Goal: Transaction & Acquisition: Subscribe to service/newsletter

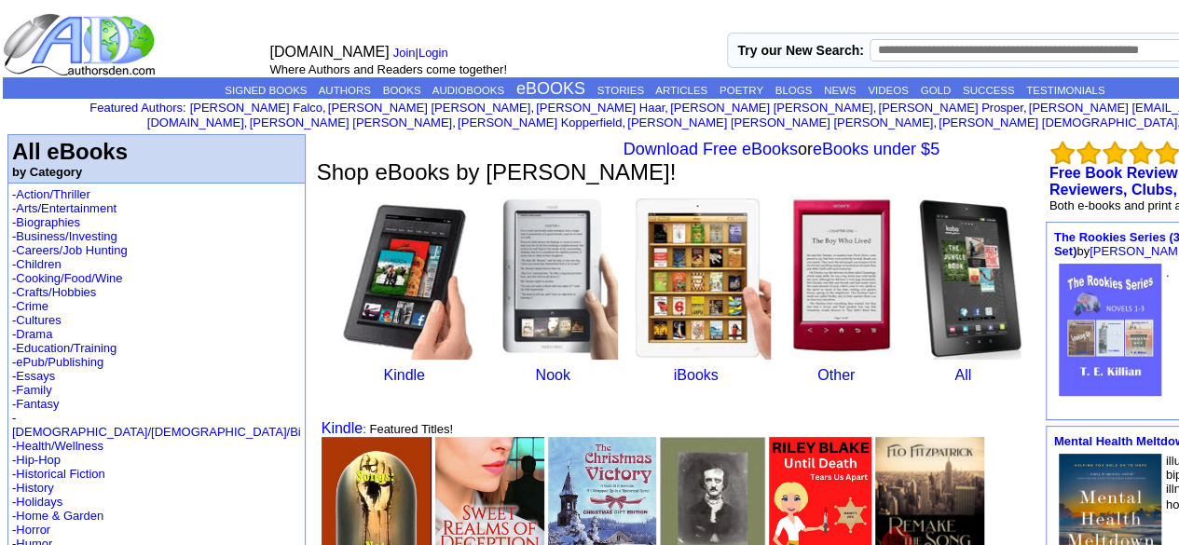
click at [261, 82] on p "SIGNED BOOKS AUTHORS BOOKS AUDIOBOOKS eBOOKS STORIES ARTICLES POETRY BLOGS NEWS…" at bounding box center [665, 89] width 1324 height 20
click at [319, 89] on link "AUTHORS" at bounding box center [345, 90] width 52 height 11
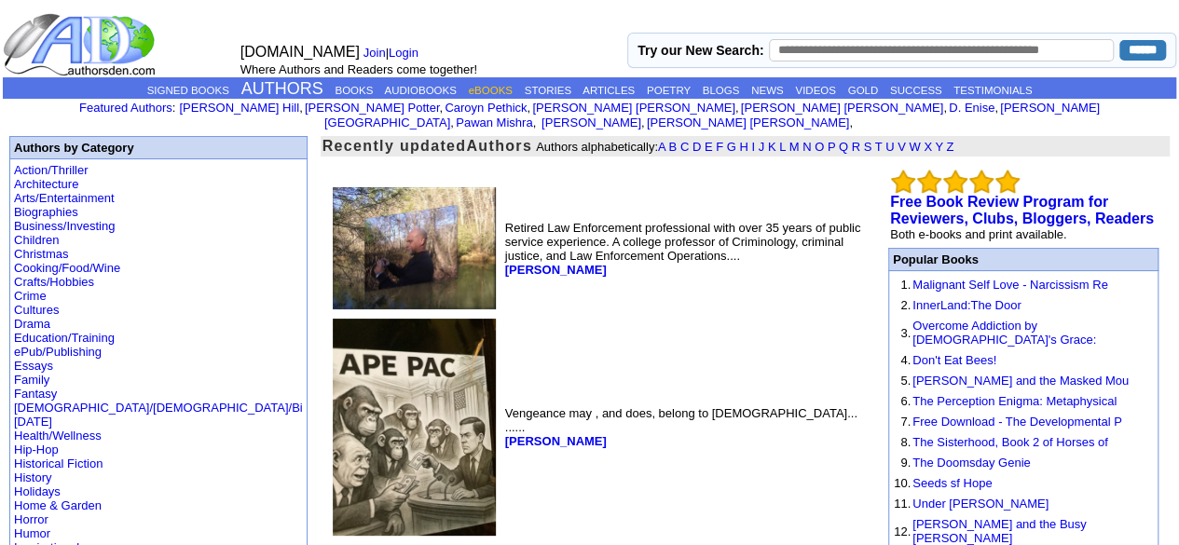
click at [476, 95] on link "eBOOKS" at bounding box center [491, 90] width 44 height 11
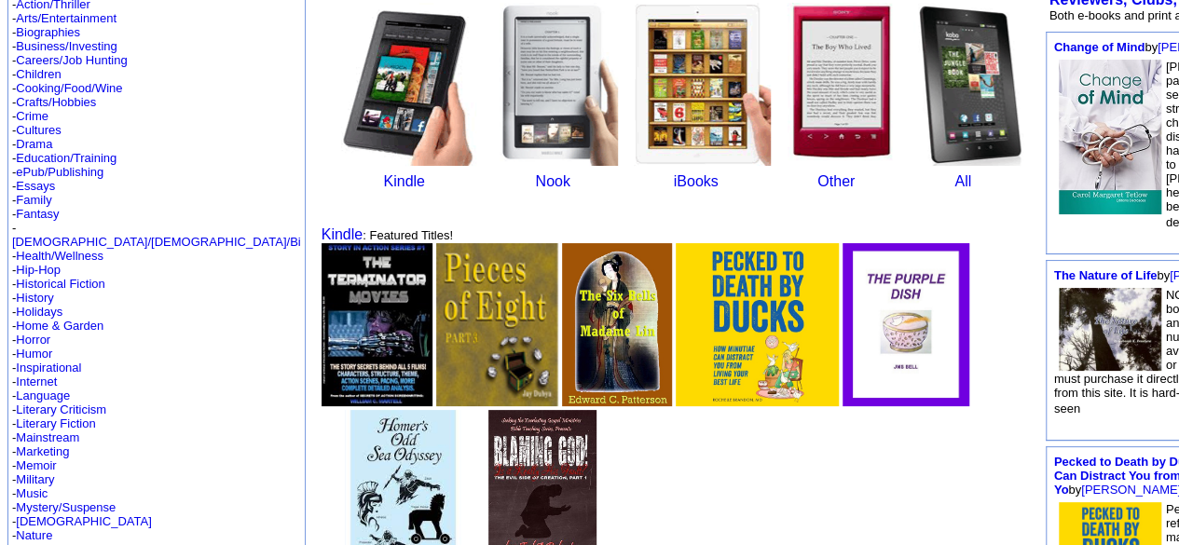
scroll to position [194, 0]
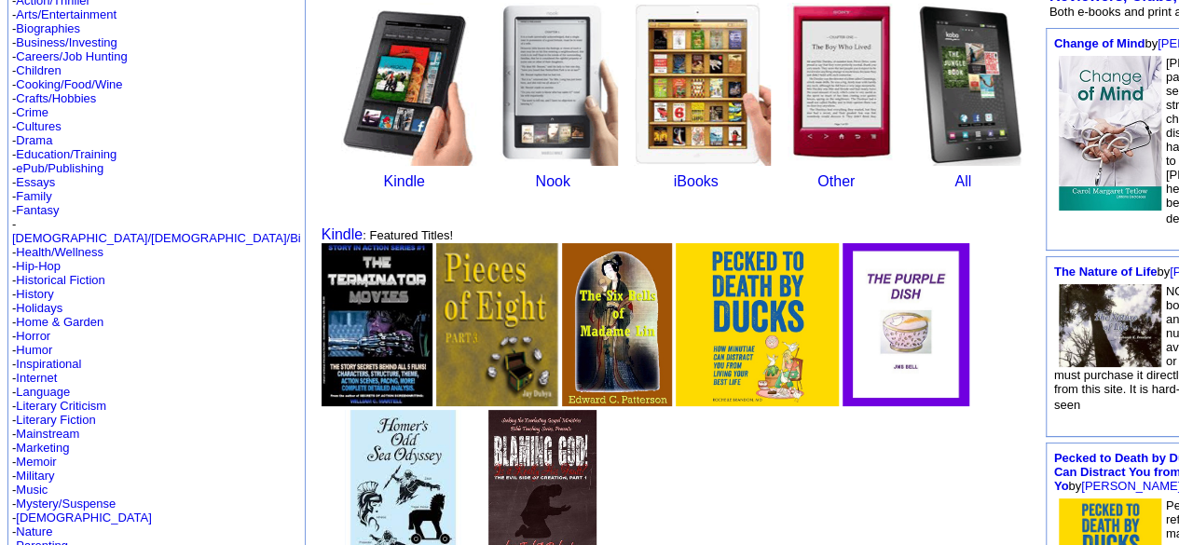
click at [436, 349] on img at bounding box center [497, 324] width 122 height 163
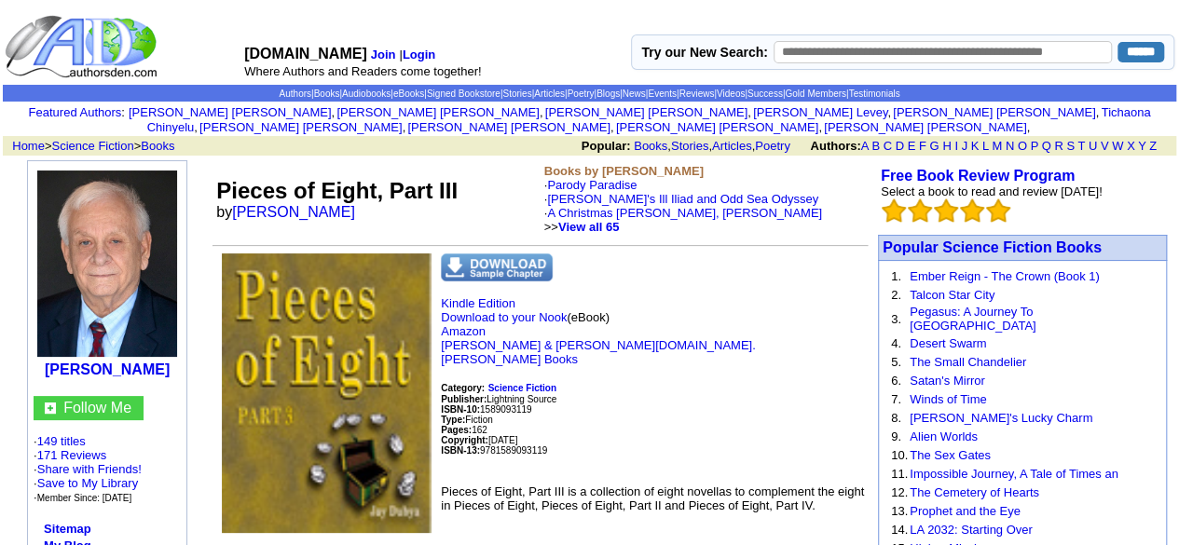
click at [288, 349] on img at bounding box center [327, 393] width 210 height 280
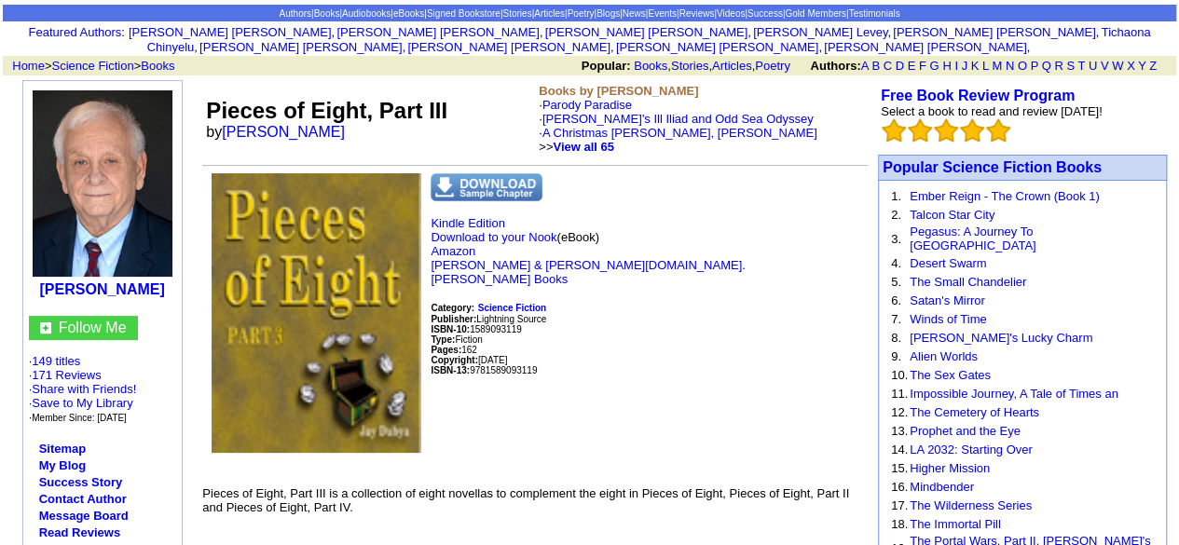
scroll to position [81, 0]
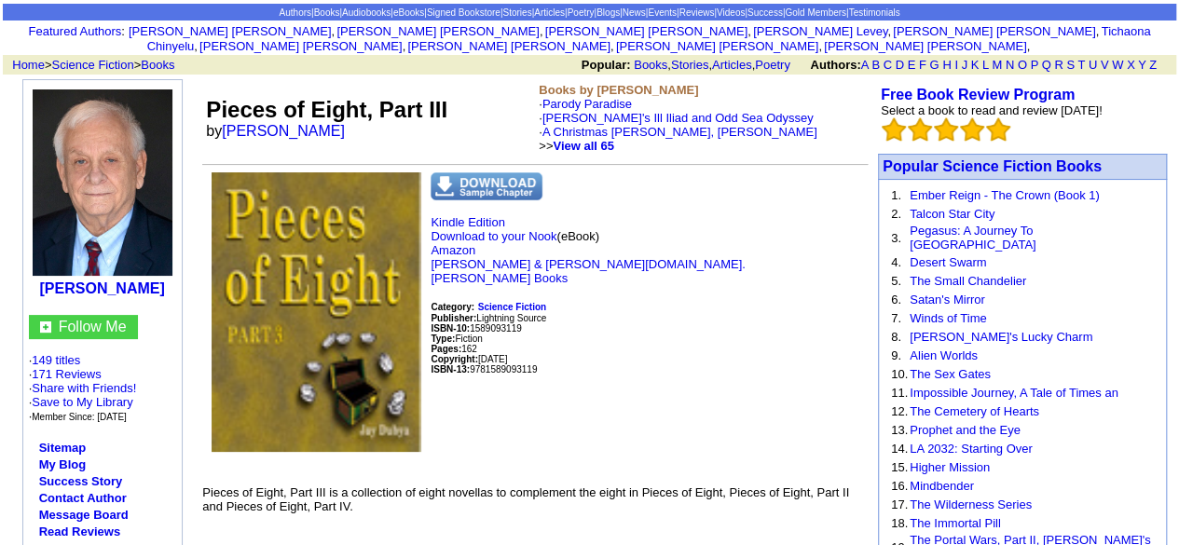
click at [492, 172] on img at bounding box center [486, 186] width 112 height 28
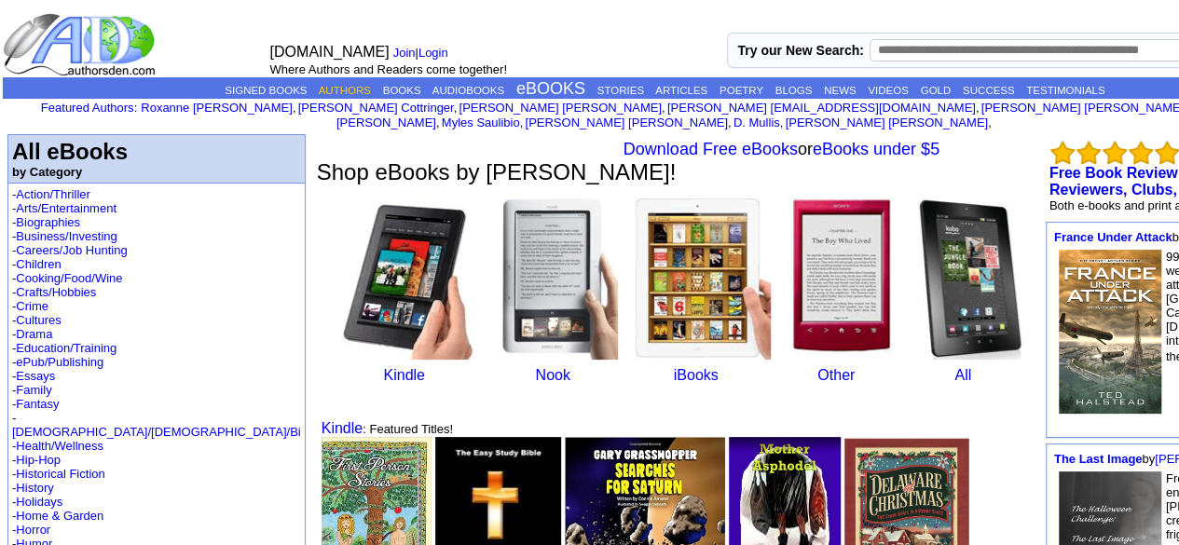
click at [238, 85] on p "SIGNED BOOKS AUTHORS BOOKS AUDIOBOOKS eBOOKS STORIES ARTICLES POETRY BLOGS NEWS…" at bounding box center [665, 89] width 1324 height 20
click at [319, 85] on link "AUTHORS" at bounding box center [345, 90] width 52 height 11
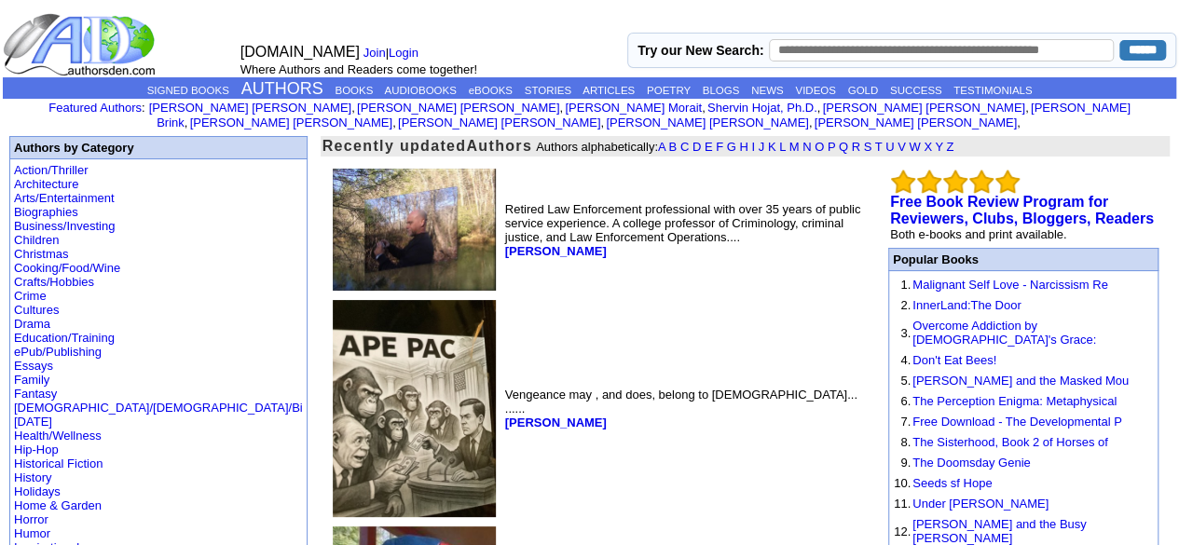
click at [393, 30] on td "[DOMAIN_NAME] Join | Login Where Authors and Readers come together!" at bounding box center [430, 44] width 393 height 65
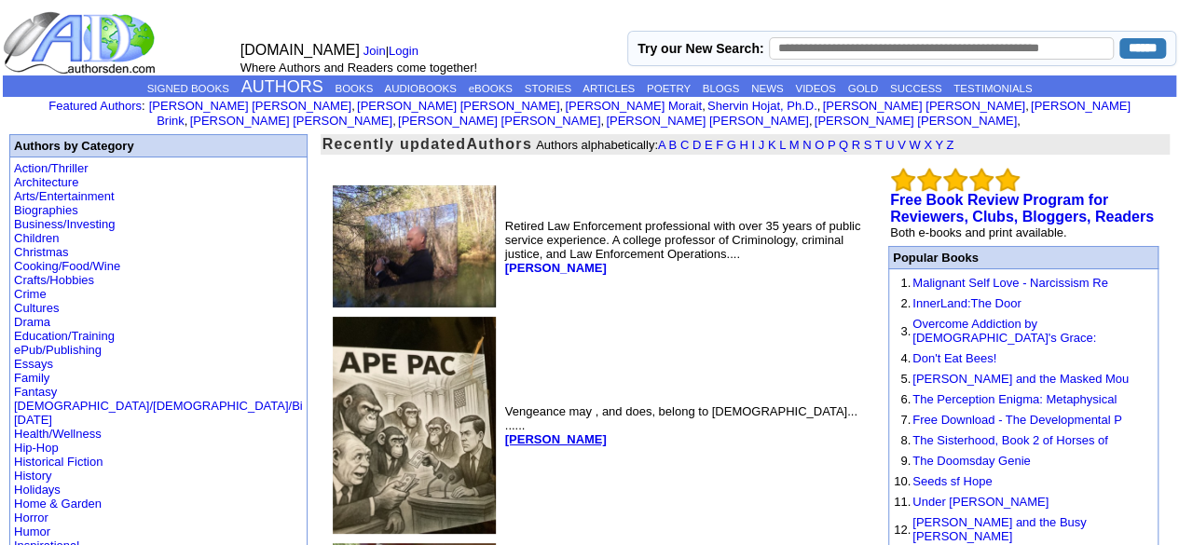
scroll to position [1, 0]
click at [505, 262] on b "Randy Gonzalez" at bounding box center [556, 269] width 102 height 14
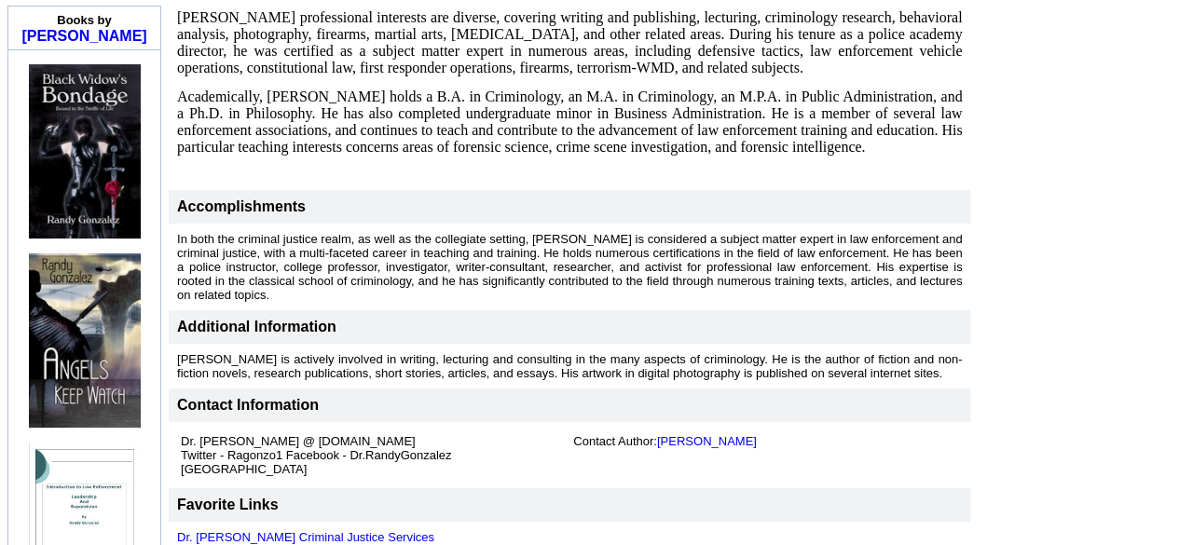
scroll to position [626, 0]
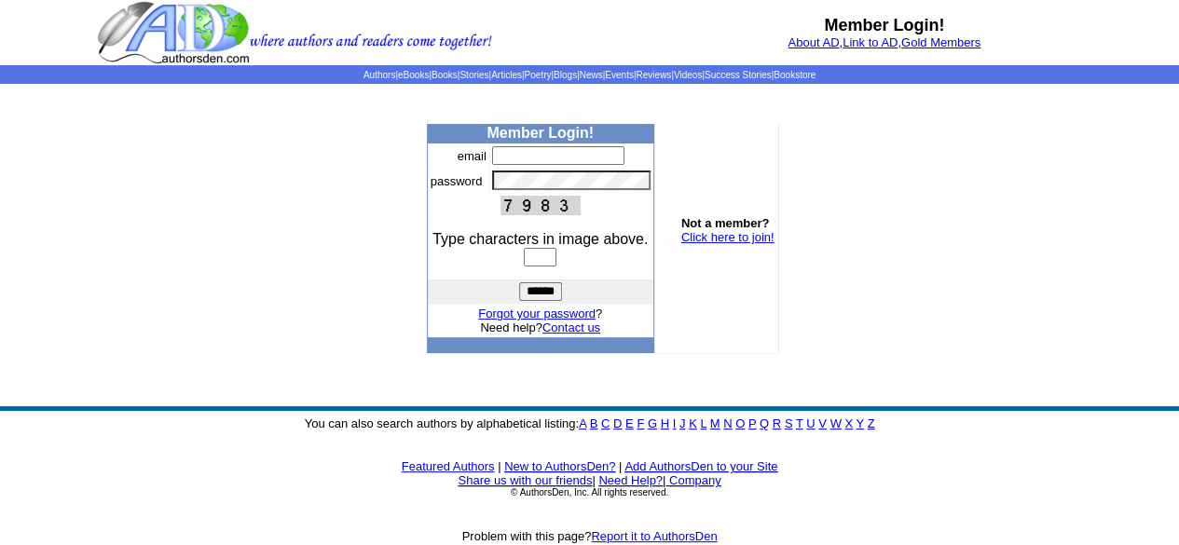
click at [537, 156] on input "text" at bounding box center [558, 155] width 132 height 19
click at [515, 212] on img at bounding box center [540, 206] width 80 height 20
click at [591, 164] on input "text" at bounding box center [558, 155] width 132 height 19
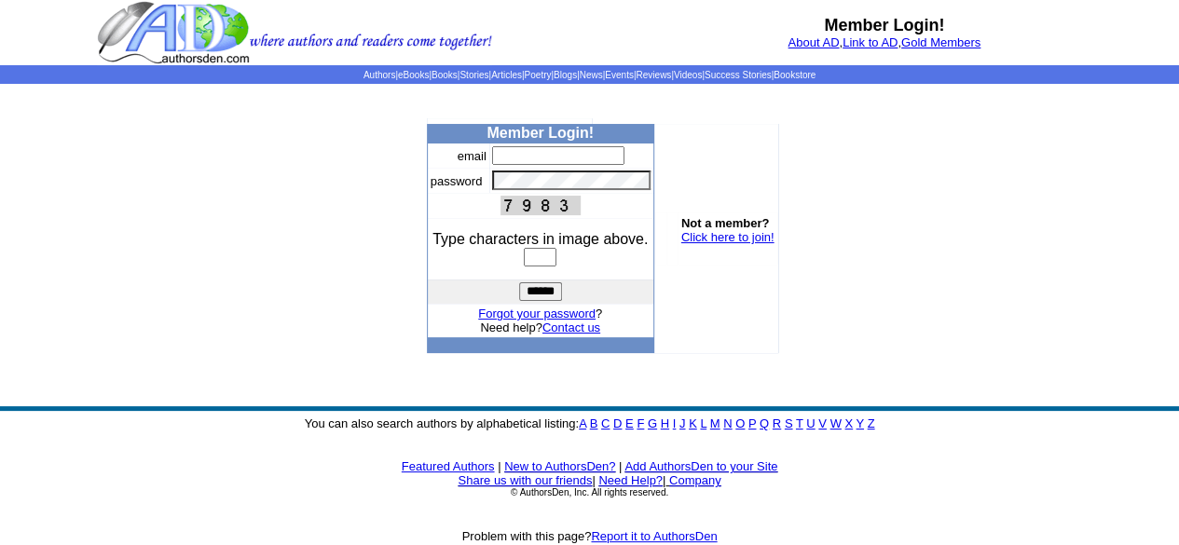
click at [591, 164] on input "text" at bounding box center [558, 155] width 132 height 19
drag, startPoint x: 700, startPoint y: 246, endPoint x: 716, endPoint y: 240, distance: 16.8
click at [716, 240] on td "Not a member? Click here to join!" at bounding box center [727, 238] width 101 height 52
click at [716, 240] on link "Click here to join!" at bounding box center [727, 237] width 93 height 14
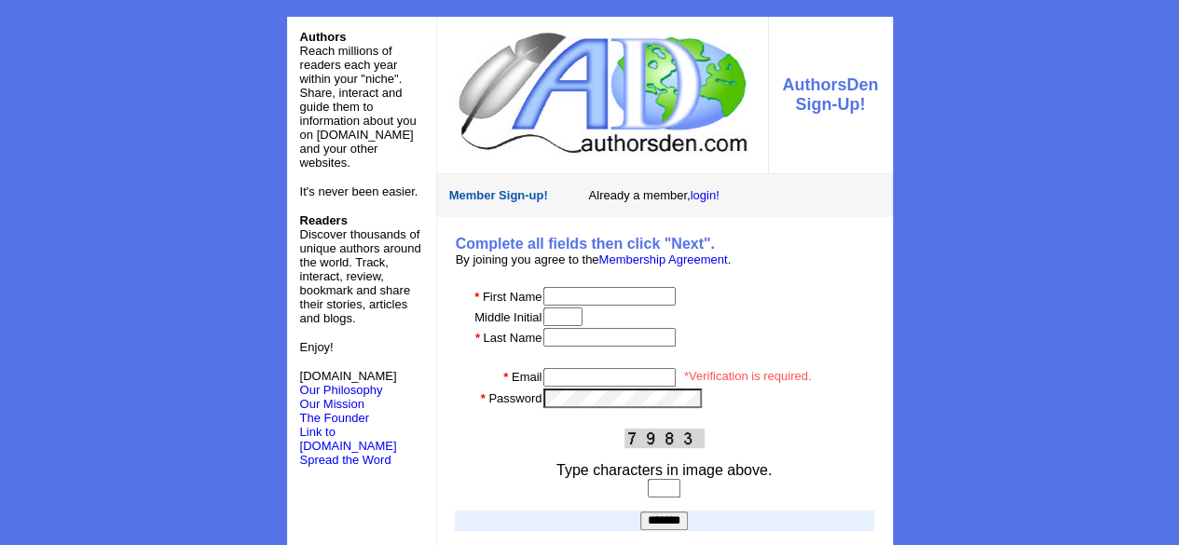
click at [572, 300] on input "text" at bounding box center [609, 296] width 132 height 19
drag, startPoint x: 572, startPoint y: 300, endPoint x: 572, endPoint y: 315, distance: 14.9
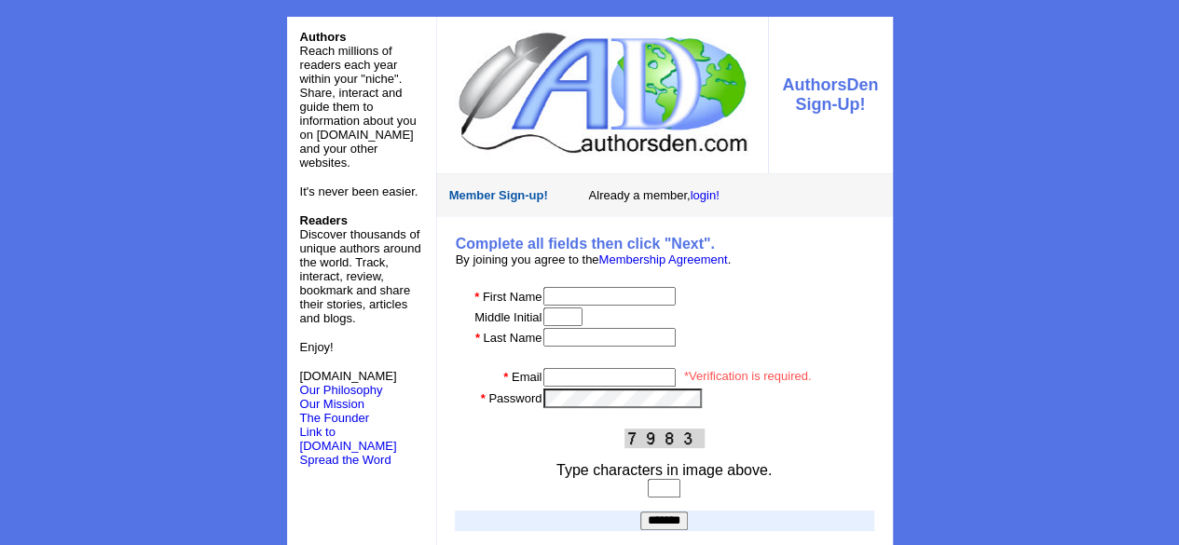
click at [572, 315] on tbody "Complete all fields then click "Next". By joining you agree to the Membership A…" at bounding box center [664, 406] width 419 height 343
click at [572, 315] on input "text" at bounding box center [562, 316] width 39 height 19
click at [623, 287] on input "text" at bounding box center [609, 296] width 132 height 19
type input "*****"
click at [582, 312] on input "text" at bounding box center [562, 316] width 39 height 19
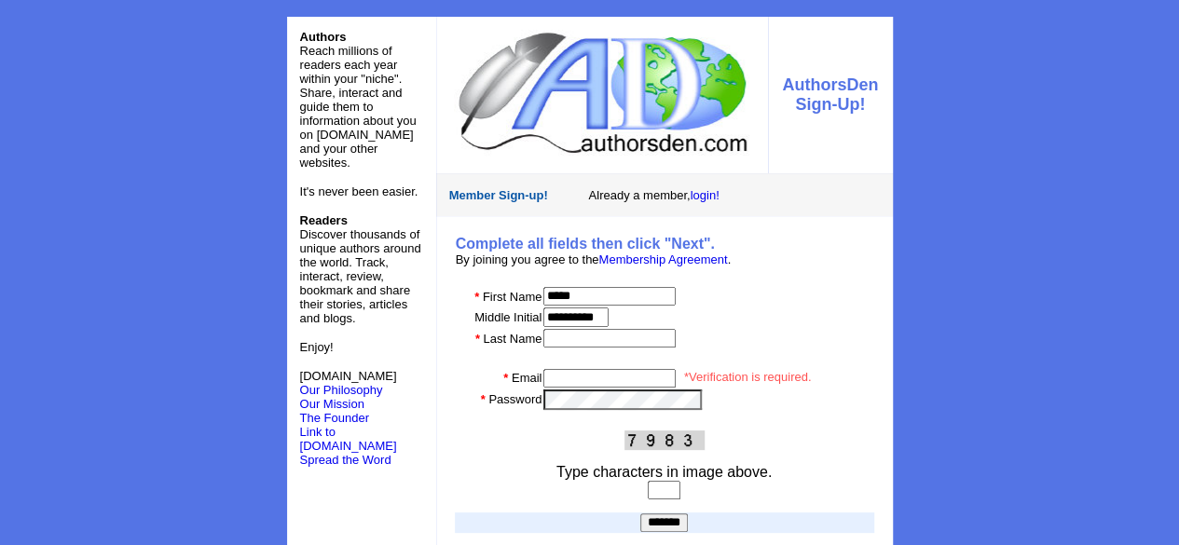
scroll to position [0, 20]
type input "**********"
click at [572, 342] on input "text" at bounding box center [609, 338] width 132 height 19
click at [596, 310] on input "**********" at bounding box center [575, 317] width 65 height 20
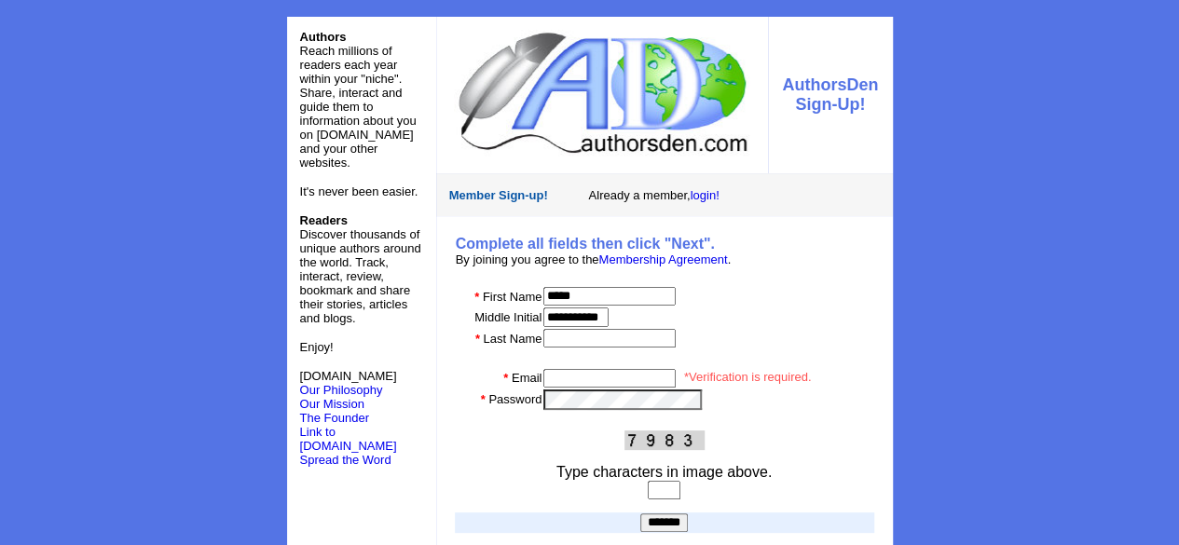
scroll to position [0, 20]
click at [596, 310] on input "**********" at bounding box center [575, 317] width 65 height 20
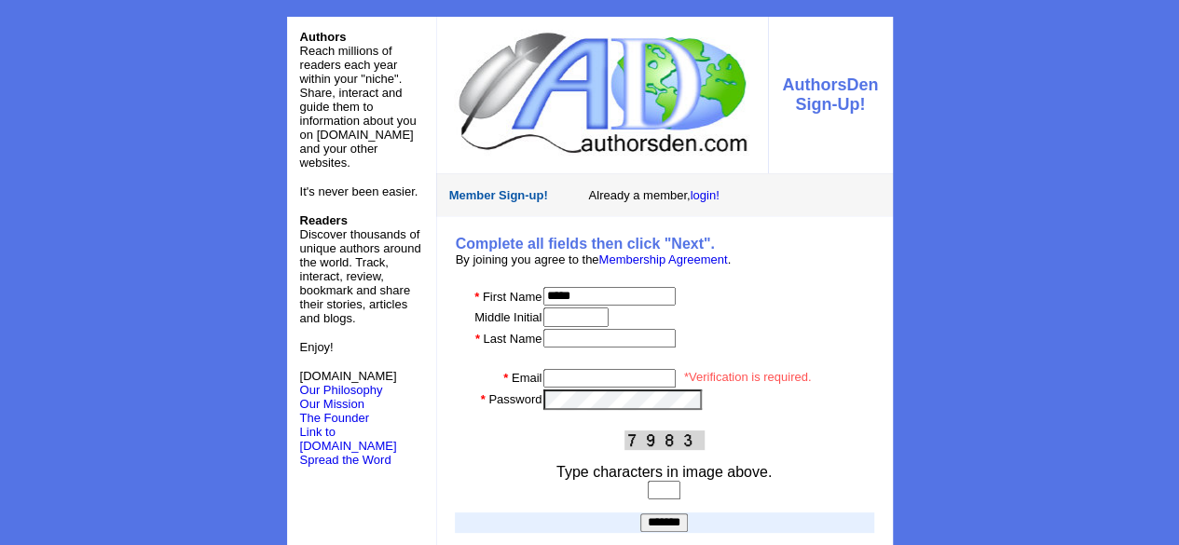
click at [619, 338] on input "text" at bounding box center [609, 338] width 132 height 19
type input "******"
drag, startPoint x: 567, startPoint y: 389, endPoint x: 616, endPoint y: 374, distance: 51.9
click at [616, 374] on tbody "Complete all fields then click "Next". By joining you agree to the Membership A…" at bounding box center [664, 407] width 419 height 345
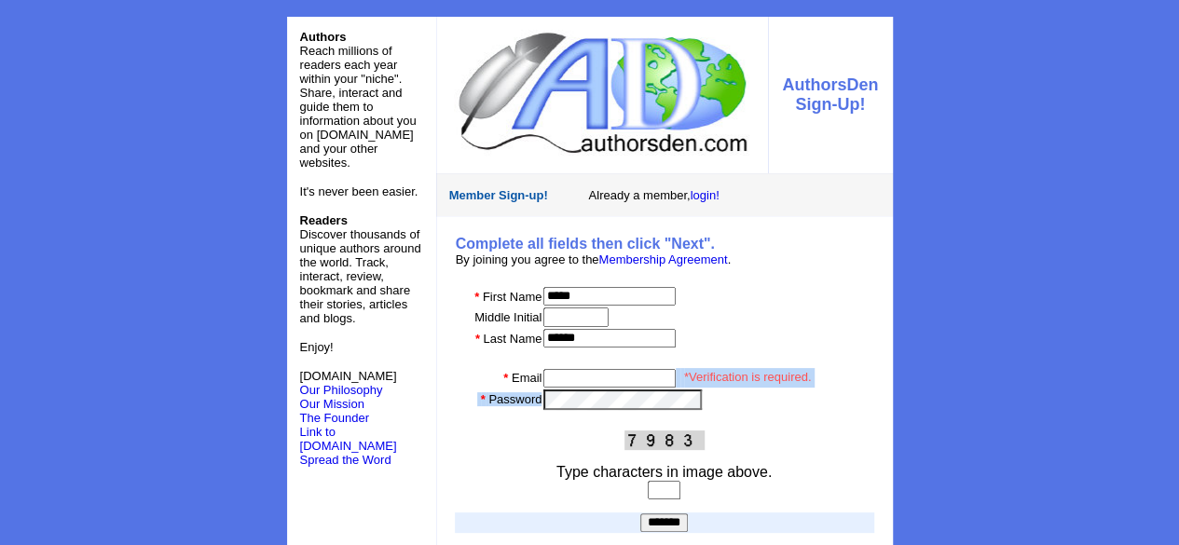
click at [616, 374] on input "email" at bounding box center [609, 378] width 132 height 19
type input "**********"
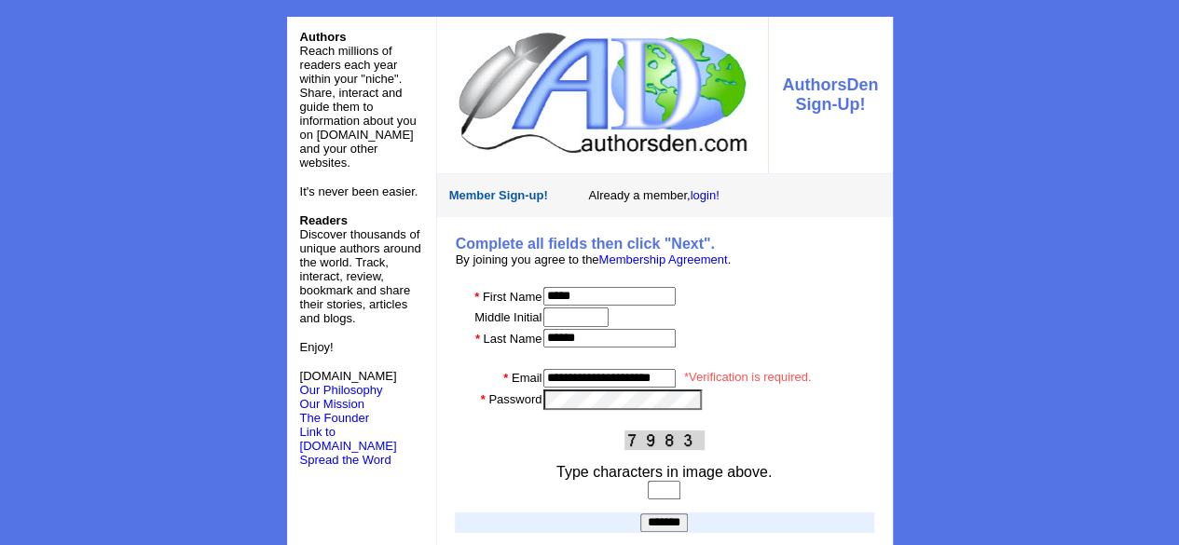
click at [640, 513] on input "*******" at bounding box center [664, 522] width 48 height 19
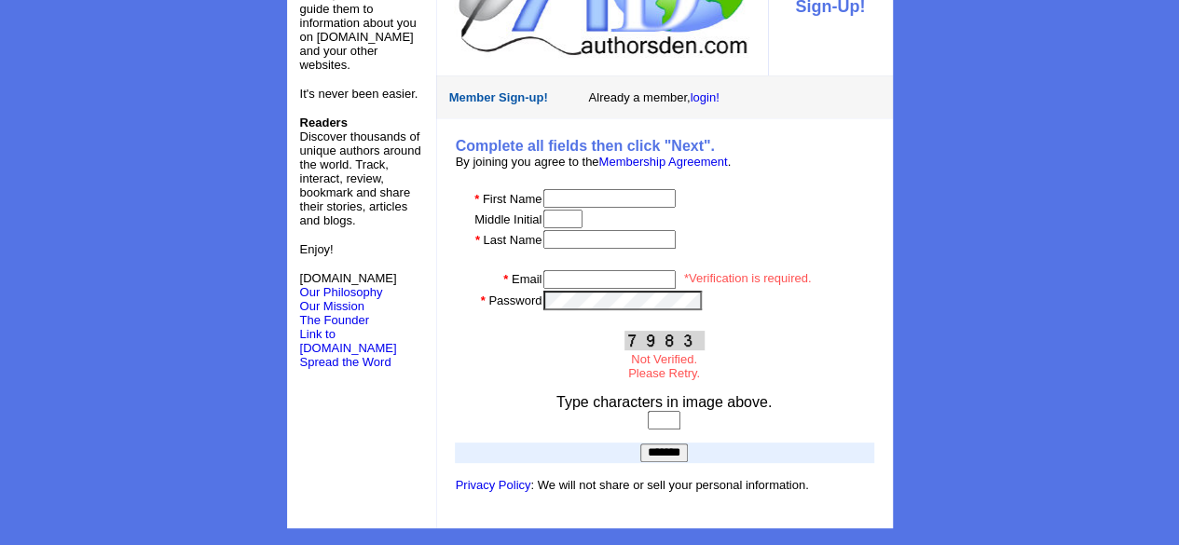
scroll to position [99, 0]
click at [628, 189] on input "text" at bounding box center [609, 198] width 132 height 19
type input "*****"
click at [603, 241] on input "text" at bounding box center [609, 239] width 132 height 19
type input "******"
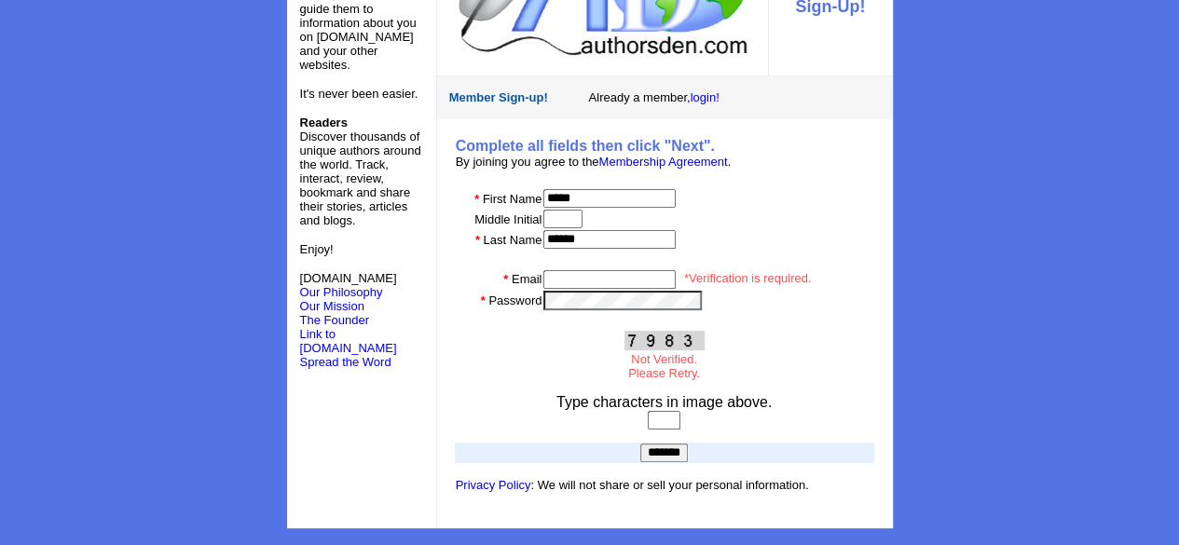
click at [622, 275] on input "email" at bounding box center [609, 279] width 132 height 19
type input "**********"
click at [602, 315] on td at bounding box center [664, 320] width 419 height 19
click at [671, 334] on img at bounding box center [664, 341] width 80 height 20
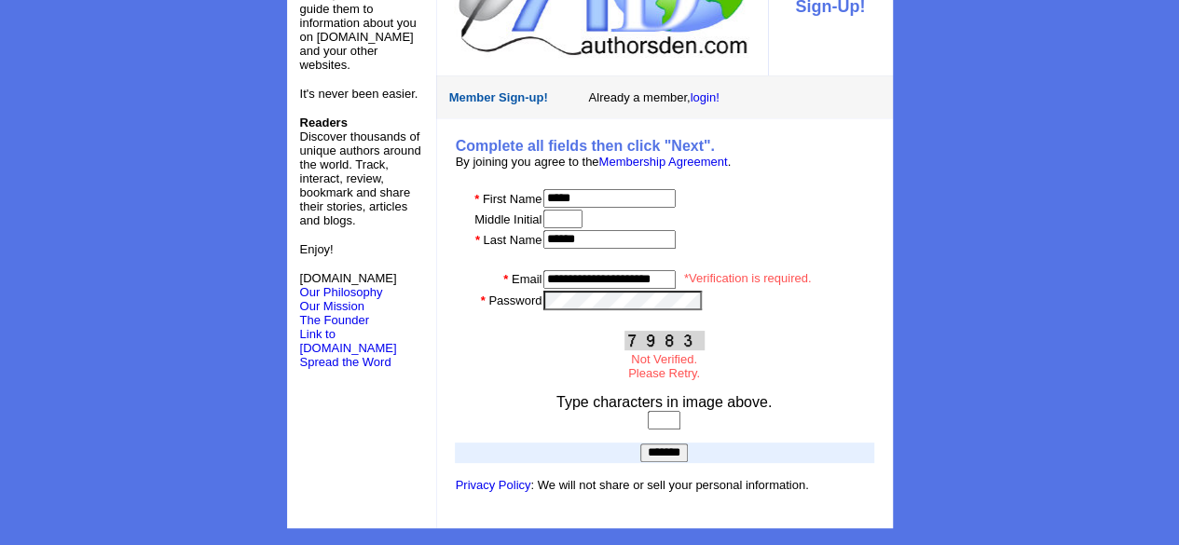
click at [671, 334] on img at bounding box center [664, 341] width 80 height 20
click at [649, 343] on img at bounding box center [664, 341] width 80 height 20
drag, startPoint x: 649, startPoint y: 343, endPoint x: 663, endPoint y: 433, distance: 91.5
click at [663, 433] on tbody "Complete all fields then click "Next". By joining you agree to the Membership A…" at bounding box center [664, 323] width 419 height 373
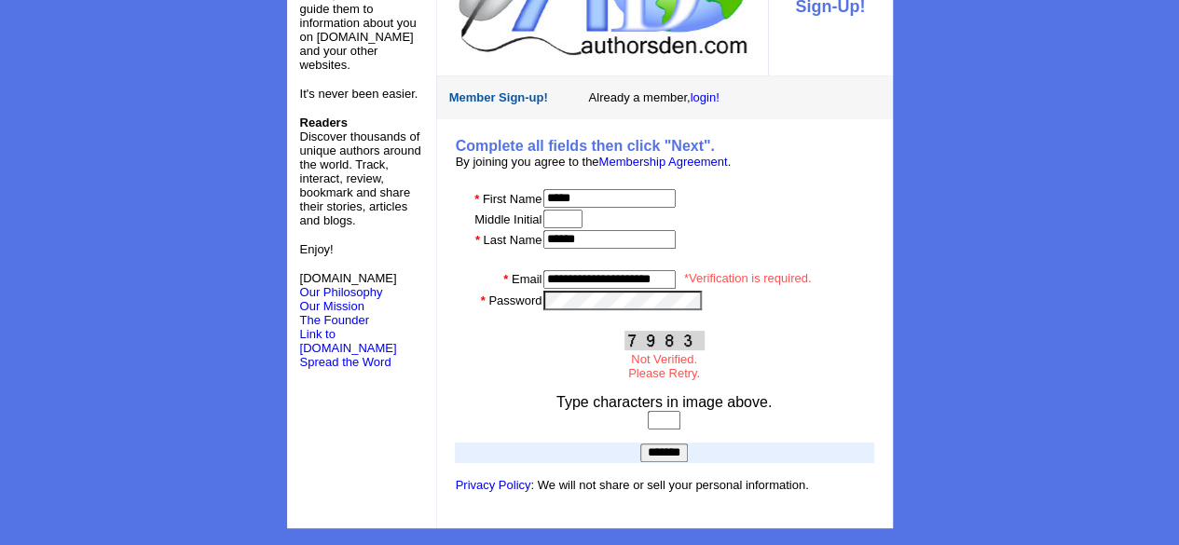
click at [669, 428] on input "text" at bounding box center [664, 420] width 33 height 19
type input "****"
click at [653, 455] on input "*******" at bounding box center [664, 453] width 48 height 19
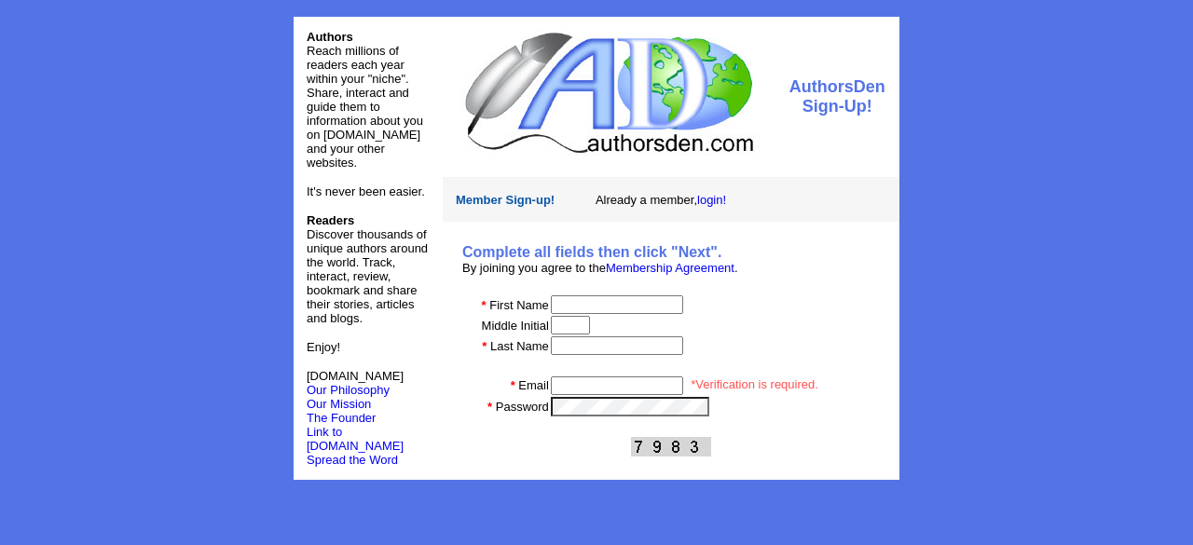
click at [634, 392] on input "email" at bounding box center [617, 385] width 132 height 19
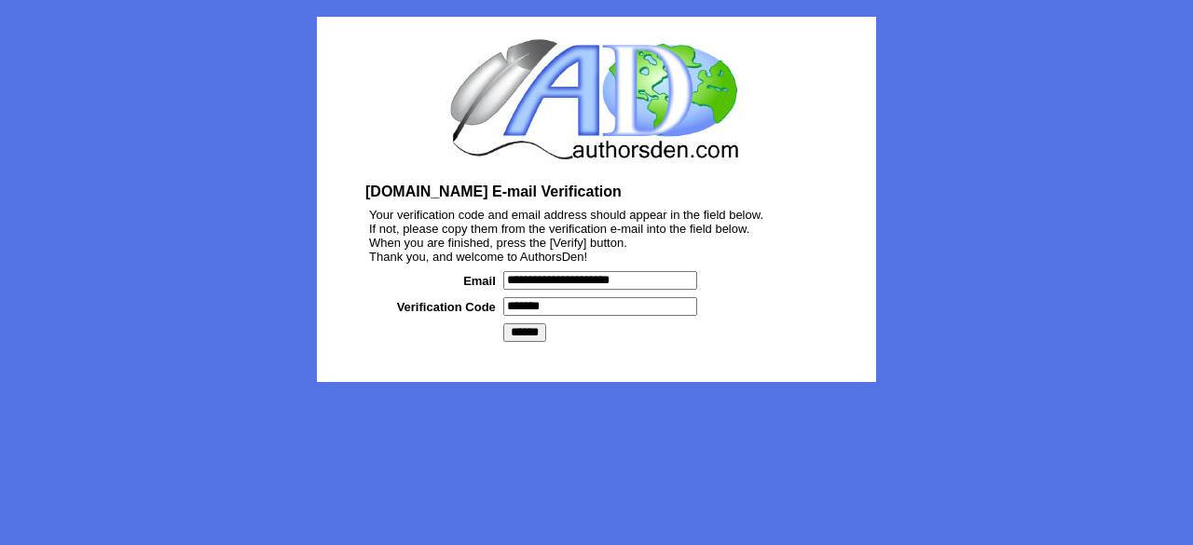
click at [526, 342] on input "******" at bounding box center [524, 332] width 43 height 19
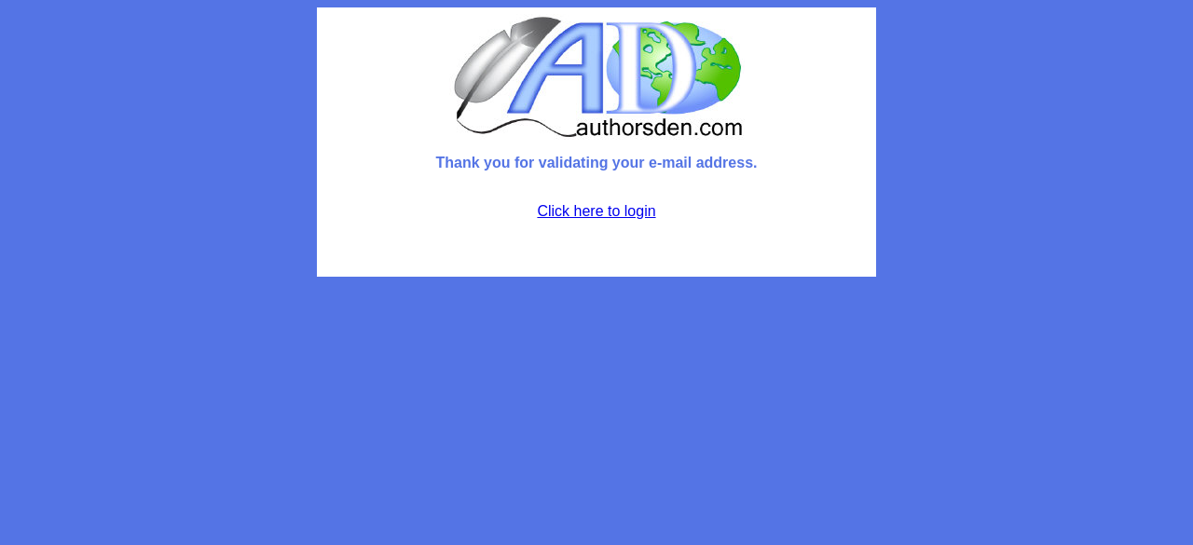
click at [568, 207] on link "Click here to login" at bounding box center [596, 211] width 118 height 16
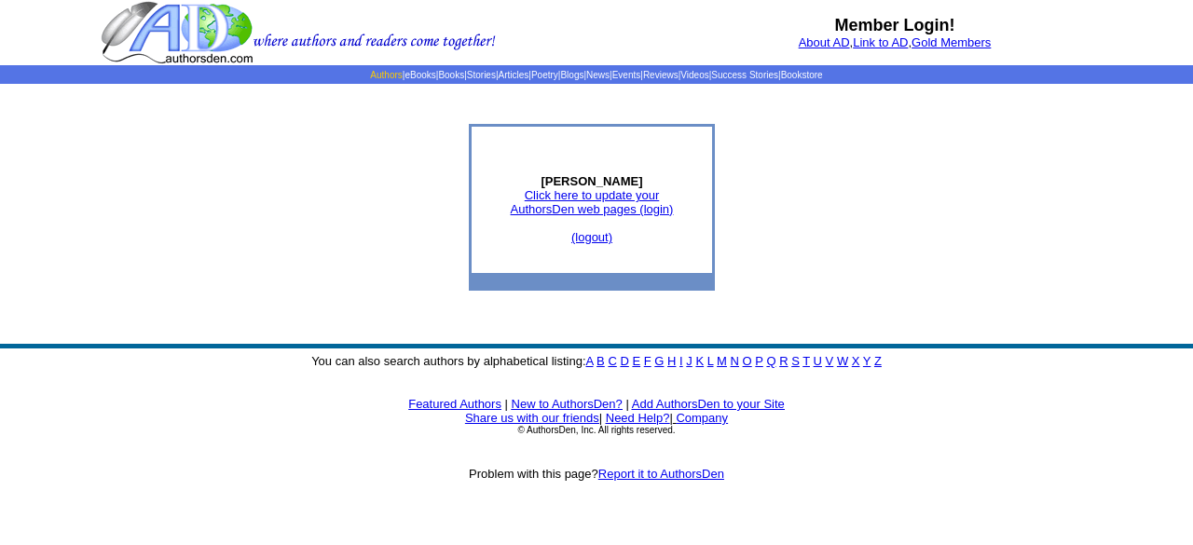
click at [370, 76] on link "Authors" at bounding box center [386, 75] width 32 height 10
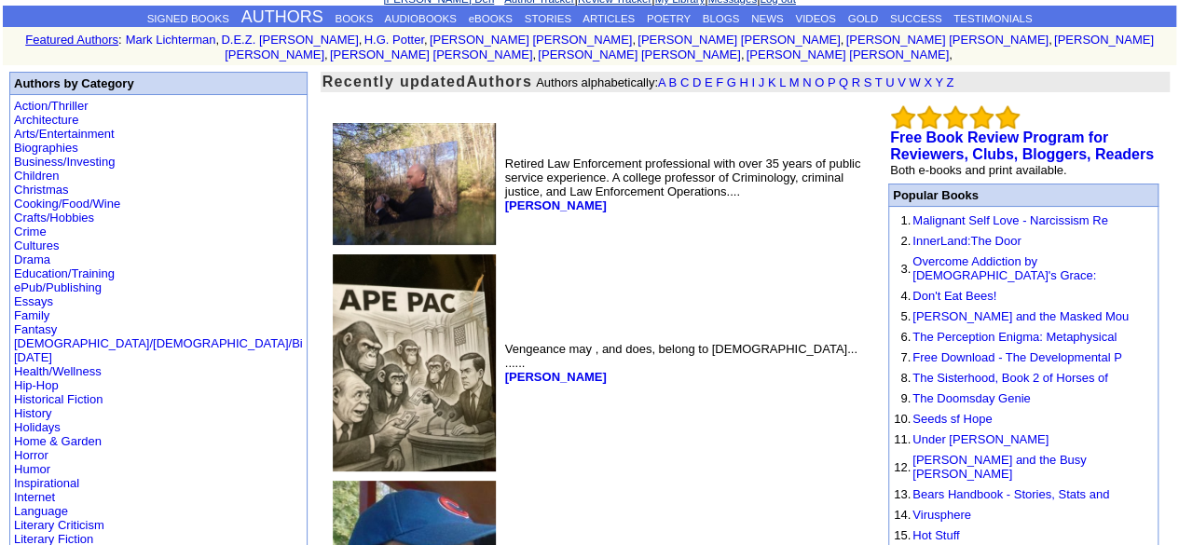
scroll to position [104, 0]
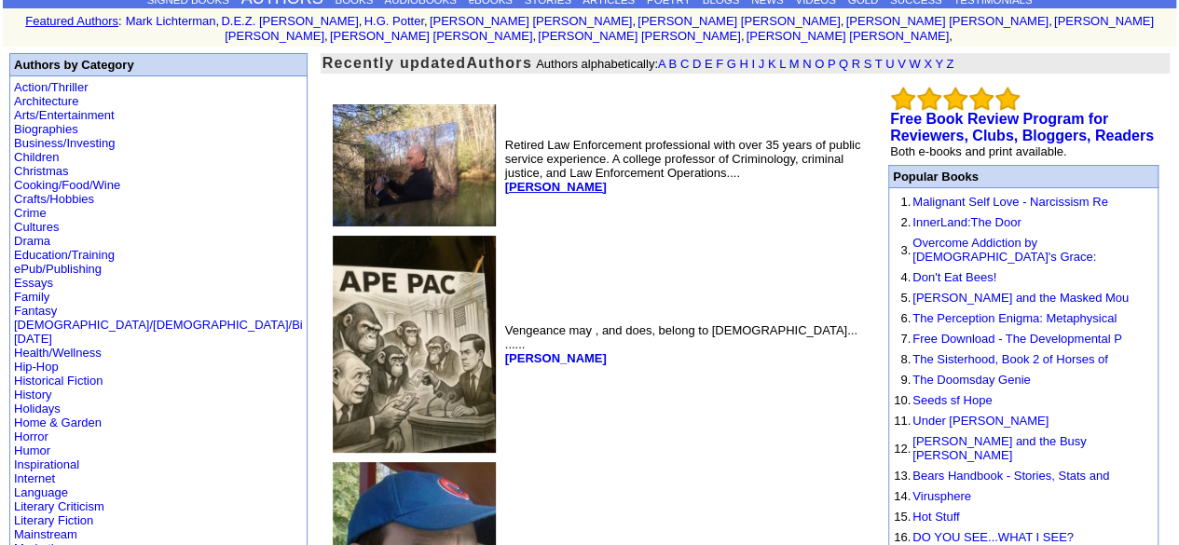
click at [505, 180] on b "Randy Gonzalez" at bounding box center [556, 187] width 102 height 14
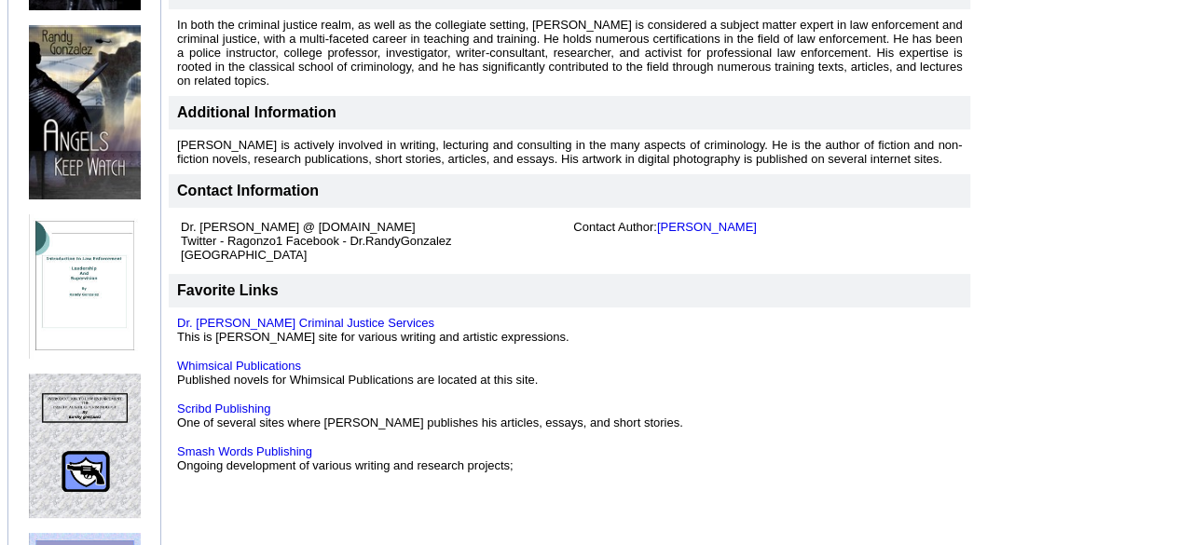
scroll to position [855, 0]
click at [686, 219] on link "[PERSON_NAME]" at bounding box center [707, 226] width 100 height 14
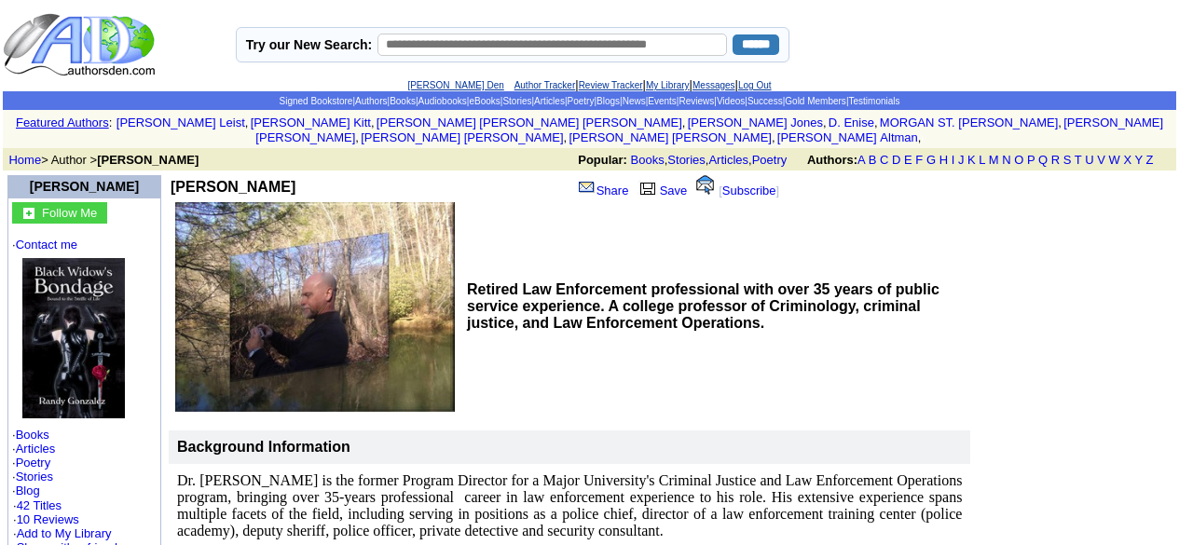
scroll to position [855, 0]
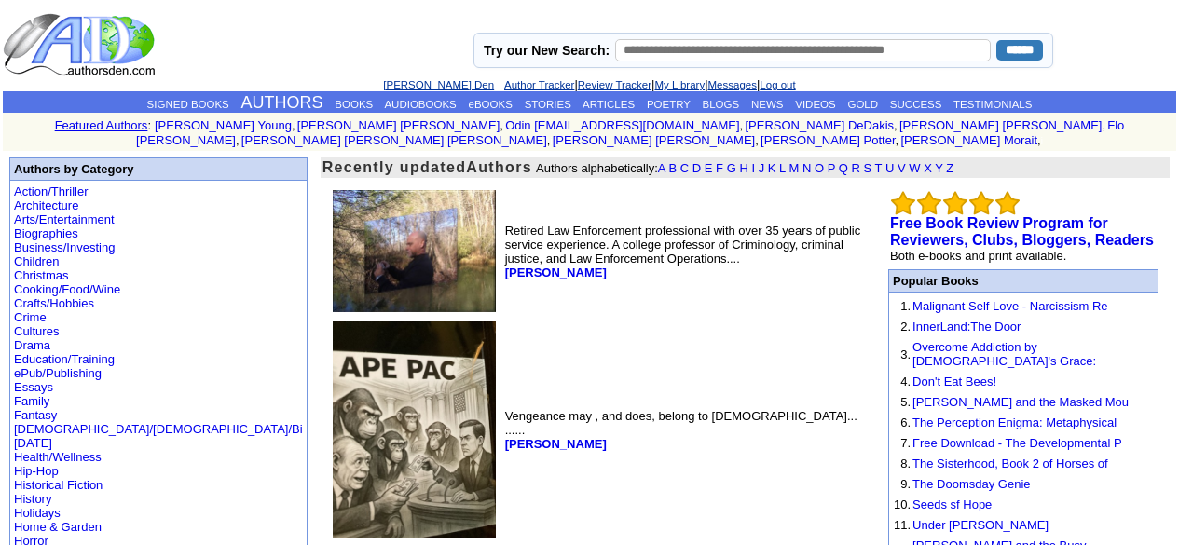
scroll to position [104, 0]
